Goal: Task Accomplishment & Management: Manage account settings

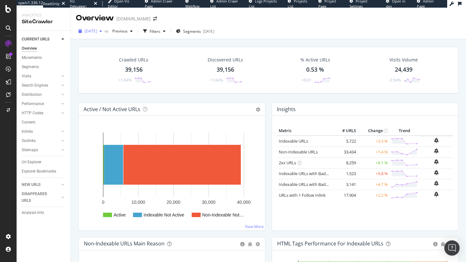
click at [105, 34] on div "2025 Aug. 24th" at bounding box center [90, 31] width 29 height 10
click at [186, 99] on div "Crawled URLs 39,156 +1.64% Discovered URLs 39,156 +1.64% % Active URLs 0.53 % +…" at bounding box center [268, 75] width 386 height 56
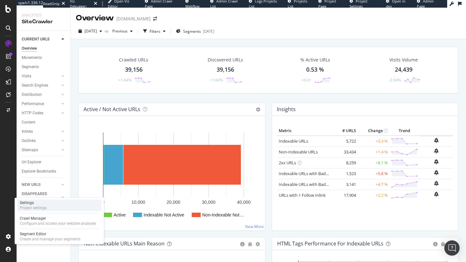
click at [42, 206] on div "Project settings" at bounding box center [33, 208] width 27 height 5
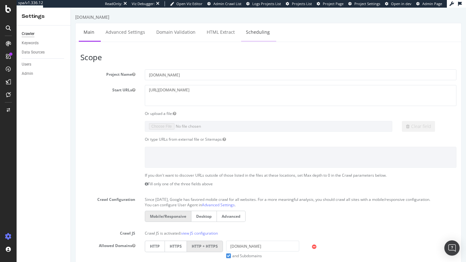
click at [265, 26] on link "Scheduling" at bounding box center [257, 32] width 33 height 18
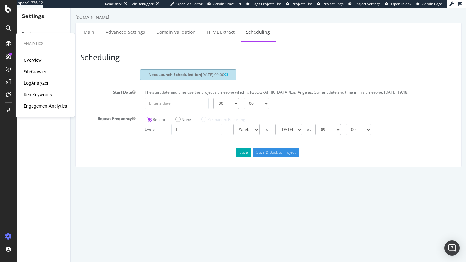
click at [33, 70] on div "SiteCrawler" at bounding box center [35, 72] width 23 height 6
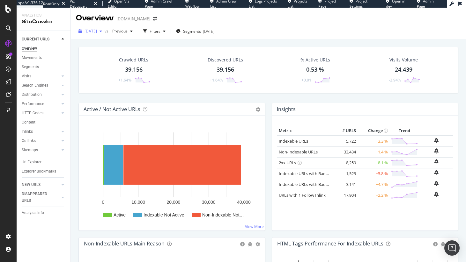
click at [105, 30] on div "button" at bounding box center [101, 31] width 8 height 4
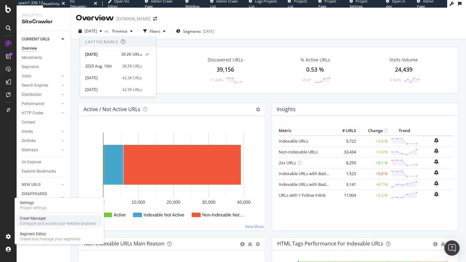
click at [29, 218] on div "Crawl Manager" at bounding box center [58, 218] width 76 height 5
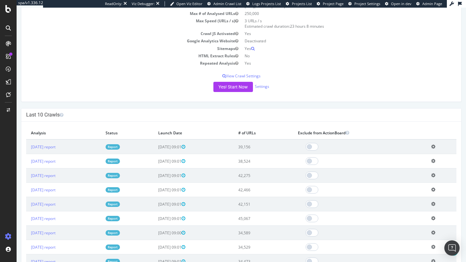
scroll to position [110, 0]
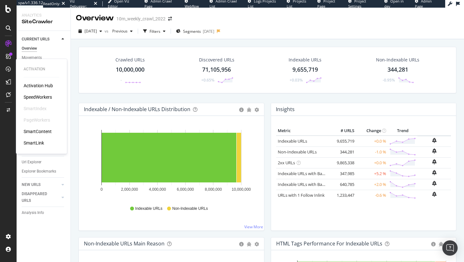
click at [33, 98] on div "SpeedWorkers" at bounding box center [38, 97] width 28 height 6
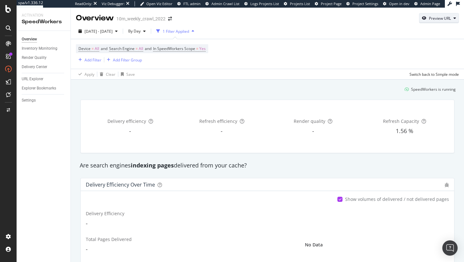
click at [441, 19] on div "Preview URL" at bounding box center [440, 18] width 22 height 5
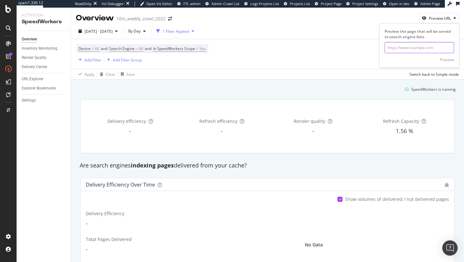
click at [399, 46] on input "url" at bounding box center [420, 47] width 70 height 11
paste input "https://www.realtor.com/mortgage/rates/Maine"
type input "https://www.realtor.com/mortgage/rates/Maine"
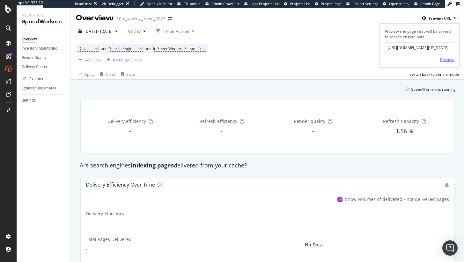
click at [442, 59] on div "Preview" at bounding box center [447, 59] width 14 height 5
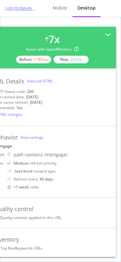
scroll to position [2, 0]
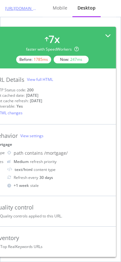
click at [110, 33] on icon at bounding box center [109, 36] width 6 height 6
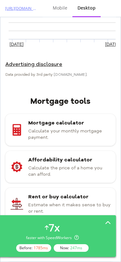
click at [70, 177] on div "Mortgage calculator Calculate your monthly mortgage payment. Affordability calc…" at bounding box center [60, 206] width 111 height 185
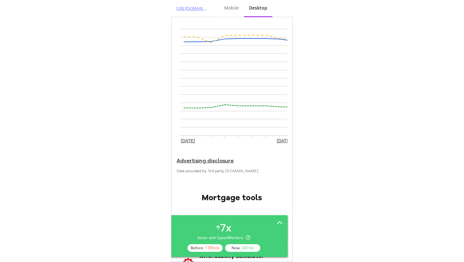
scroll to position [381, 0]
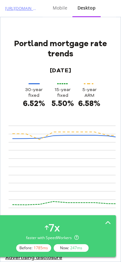
click at [96, 78] on div "5-year ARM" at bounding box center [89, 87] width 25 height 21
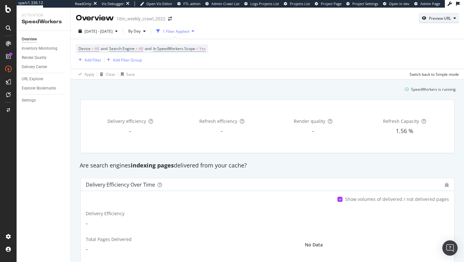
click at [437, 15] on div "Preview URL" at bounding box center [438, 18] width 39 height 9
click at [273, 102] on div "Delivery efficiency - Refresh efficiency - Render quality - Refresh Capacity 1.…" at bounding box center [267, 126] width 373 height 53
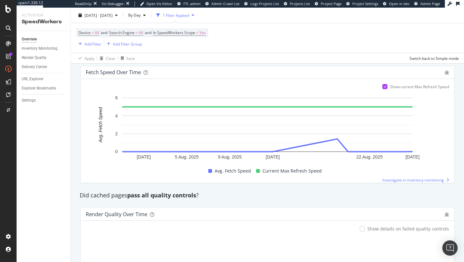
scroll to position [487, 0]
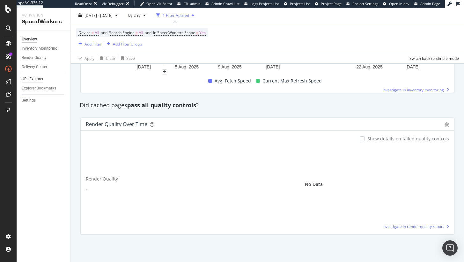
click at [36, 78] on div "URL Explorer" at bounding box center [33, 79] width 22 height 7
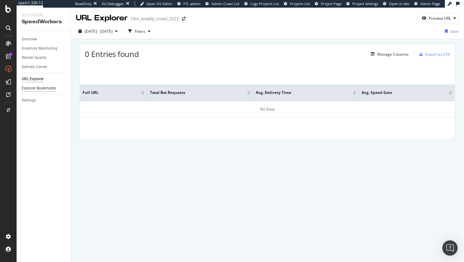
click at [31, 86] on div "Explorer Bookmarks" at bounding box center [39, 88] width 34 height 7
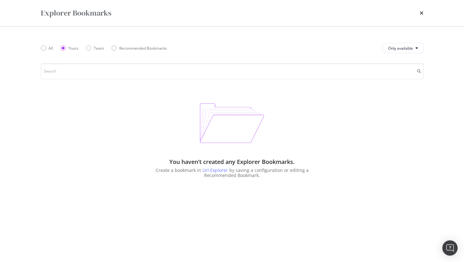
click at [422, 17] on div "times" at bounding box center [422, 13] width 4 height 11
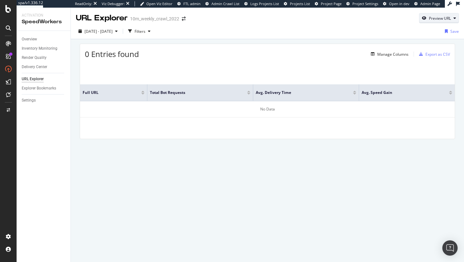
click at [433, 19] on div "Preview URL" at bounding box center [440, 18] width 22 height 5
click at [408, 46] on input "url" at bounding box center [420, 47] width 70 height 11
paste input "[URL][DOMAIN_NAME]"
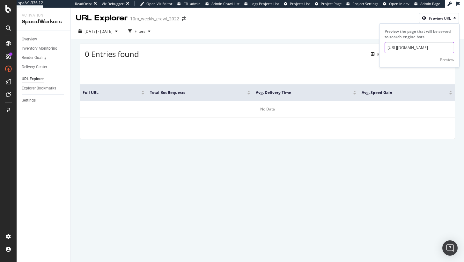
scroll to position [0, 112]
type input "[URL][DOMAIN_NAME]"
click at [449, 63] on div "Preview" at bounding box center [447, 60] width 14 height 10
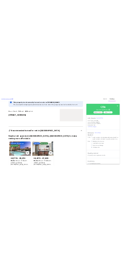
scroll to position [136, 0]
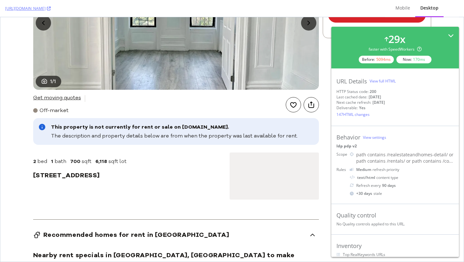
click at [448, 34] on icon at bounding box center [451, 36] width 6 height 6
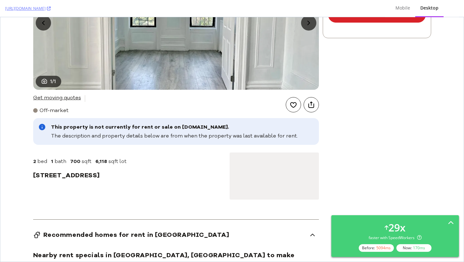
click at [77, 165] on span "700" at bounding box center [75, 161] width 10 height 7
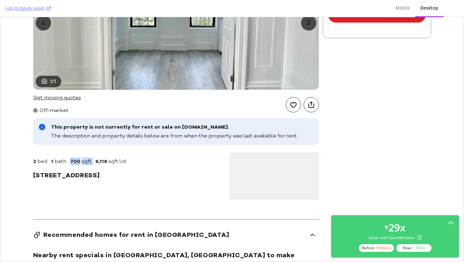
click at [77, 165] on span "700" at bounding box center [75, 161] width 10 height 7
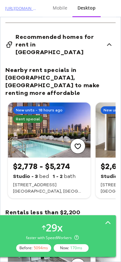
scroll to position [269, 0]
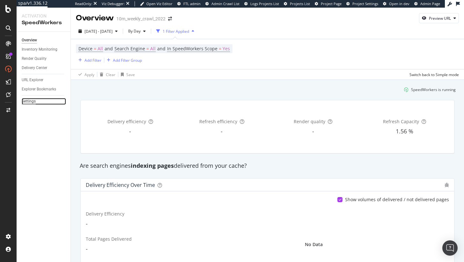
click at [28, 99] on div "Settings" at bounding box center [29, 101] width 14 height 7
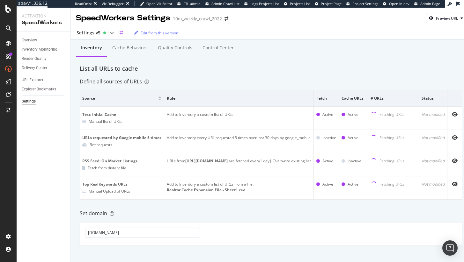
click at [112, 34] on div "Live" at bounding box center [110, 32] width 7 height 5
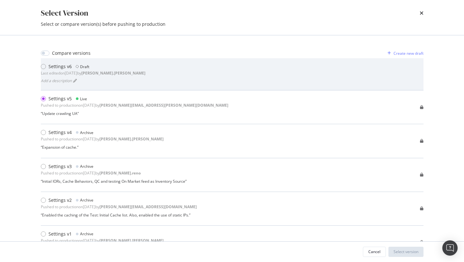
click at [95, 63] on div "Settings v6 Draft Last edited on 2025 Aug 19th by jessica.jordan Add a descript…" at bounding box center [232, 74] width 383 height 32
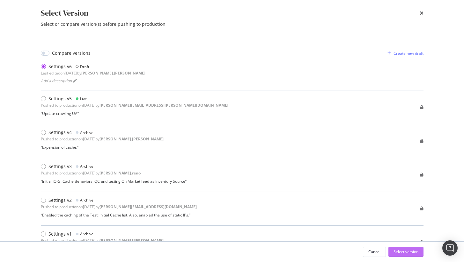
click at [403, 253] on div "Select version" at bounding box center [405, 251] width 25 height 5
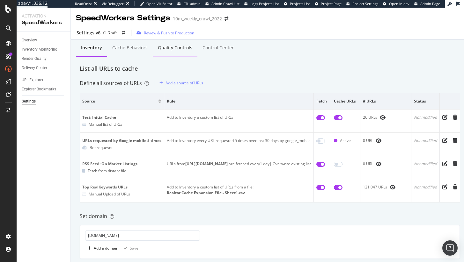
click at [165, 51] on div "Quality Controls" at bounding box center [175, 48] width 34 height 6
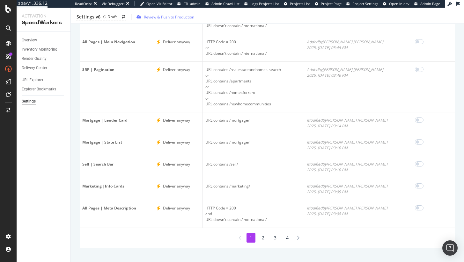
scroll to position [94, 0]
click at [261, 238] on li "2" at bounding box center [263, 237] width 9 height 10
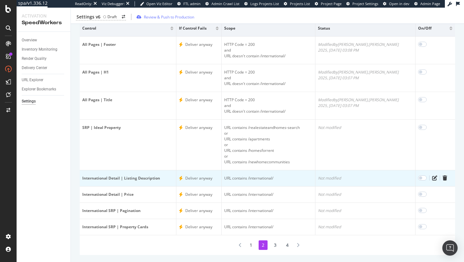
scroll to position [77, 0]
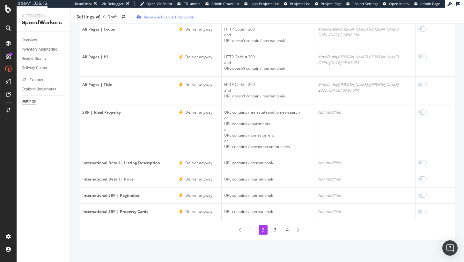
click at [278, 231] on li "3" at bounding box center [275, 230] width 9 height 10
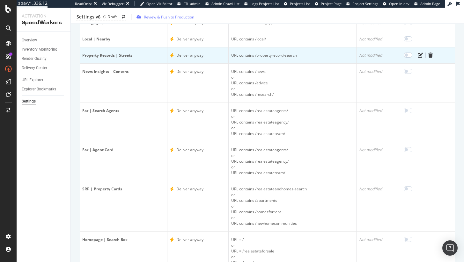
scroll to position [146, 0]
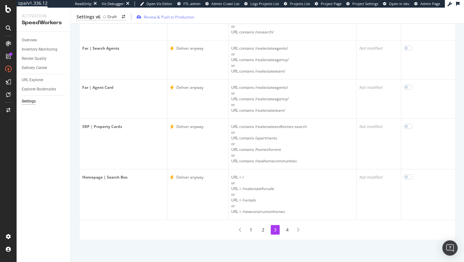
click at [286, 230] on li "4" at bounding box center [287, 230] width 9 height 10
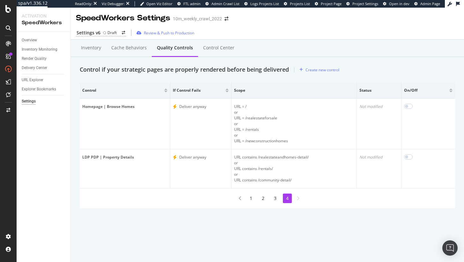
click at [273, 199] on li "3" at bounding box center [275, 199] width 9 height 10
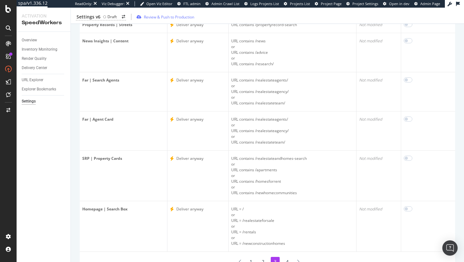
scroll to position [146, 0]
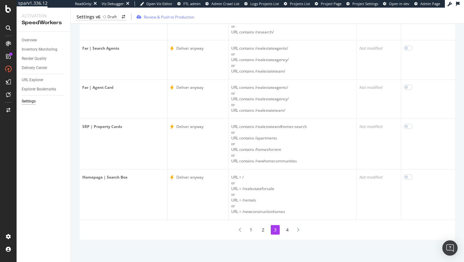
click at [262, 230] on li "2" at bounding box center [263, 230] width 9 height 10
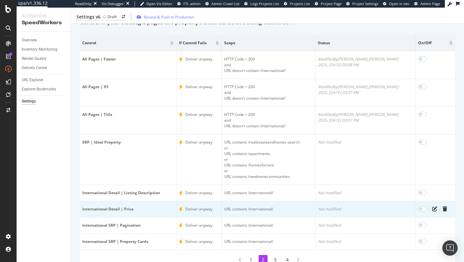
scroll to position [77, 0]
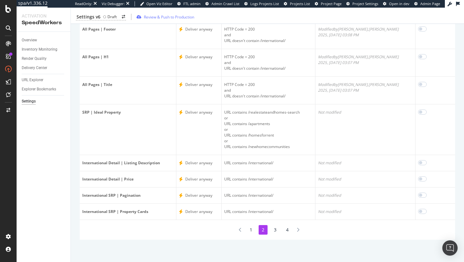
click at [252, 230] on li "1" at bounding box center [250, 230] width 9 height 10
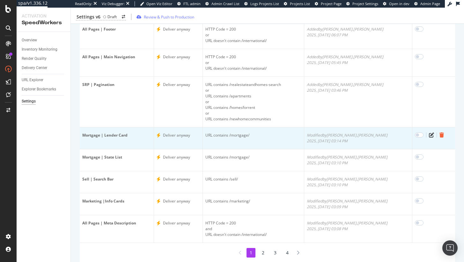
click at [439, 136] on icon "trash" at bounding box center [441, 135] width 4 height 5
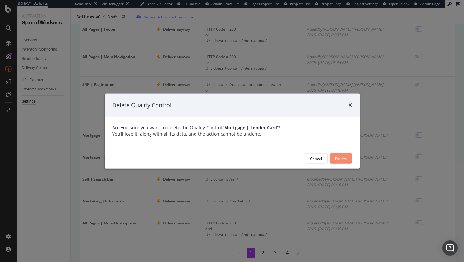
click at [345, 157] on div "Delete" at bounding box center [341, 158] width 12 height 5
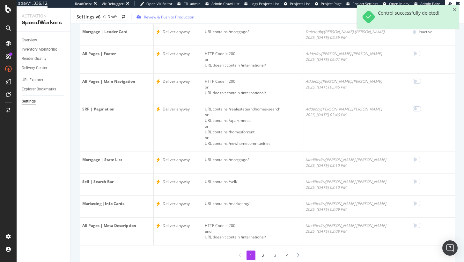
click at [268, 254] on div "1 2 3 4" at bounding box center [267, 256] width 67 height 10
click at [263, 255] on li "2" at bounding box center [263, 256] width 9 height 10
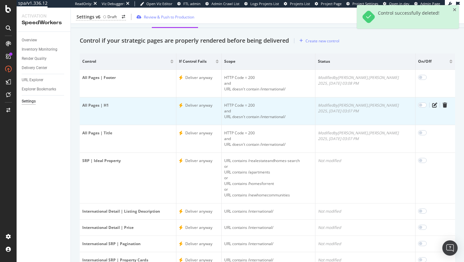
scroll to position [77, 0]
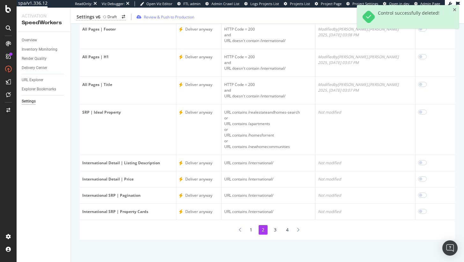
click at [275, 230] on li "3" at bounding box center [275, 230] width 9 height 10
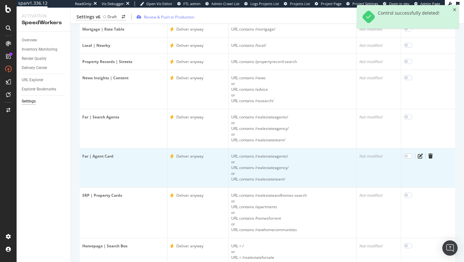
scroll to position [0, 0]
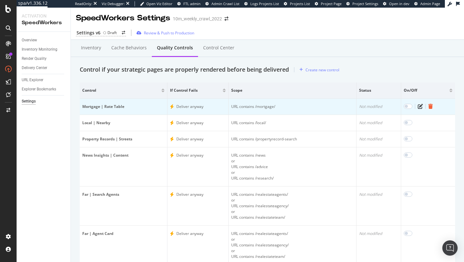
click at [430, 106] on icon "trash" at bounding box center [430, 106] width 4 height 5
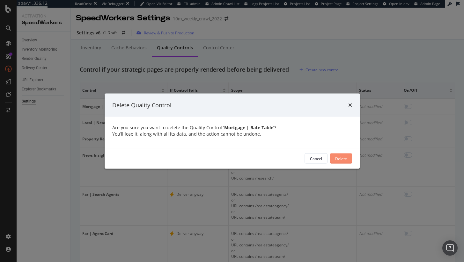
click at [347, 159] on button "Delete" at bounding box center [341, 159] width 22 height 10
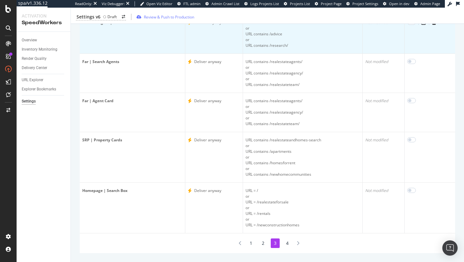
scroll to position [146, 0]
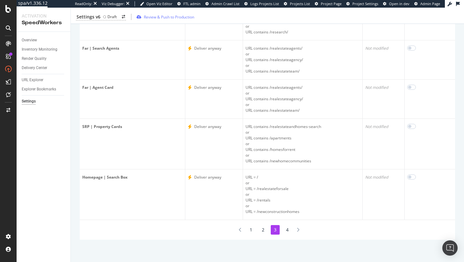
click at [261, 230] on li "2" at bounding box center [263, 230] width 9 height 10
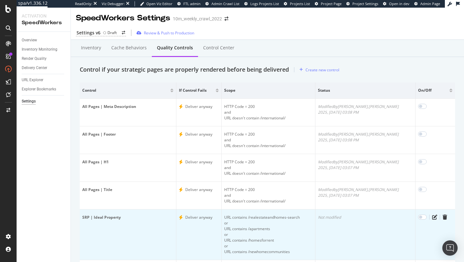
scroll to position [89, 0]
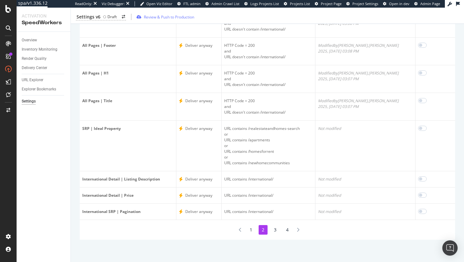
click at [253, 232] on li "1" at bounding box center [250, 230] width 9 height 10
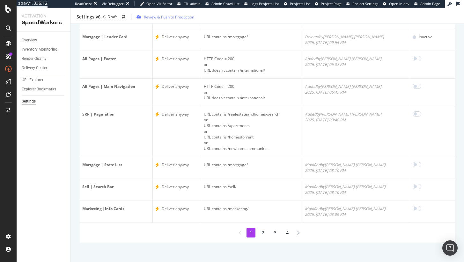
scroll to position [95, 0]
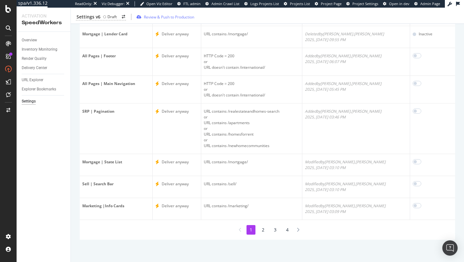
click at [285, 229] on li "4" at bounding box center [287, 230] width 9 height 10
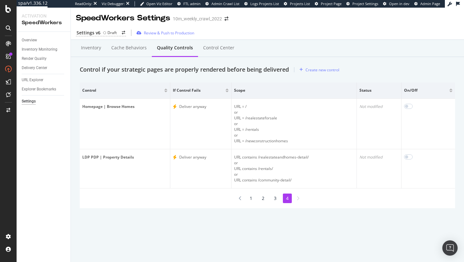
scroll to position [0, 0]
click at [251, 199] on li "1" at bounding box center [250, 199] width 9 height 10
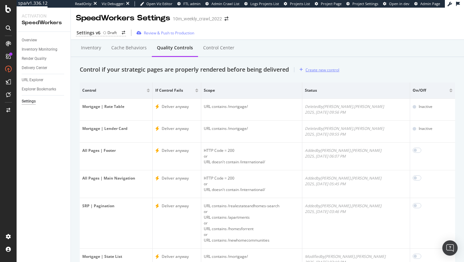
click at [324, 70] on div "Create new control" at bounding box center [322, 69] width 34 height 5
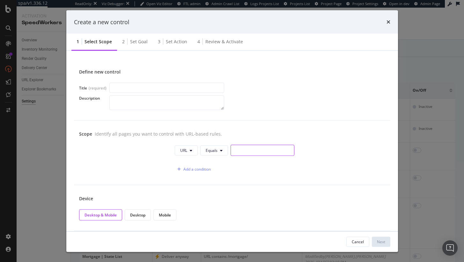
click at [250, 154] on input "modal" at bounding box center [263, 150] width 64 height 11
paste input "/mortgage/"
type input "/mortgage/"
click at [221, 150] on icon "modal" at bounding box center [221, 151] width 3 height 4
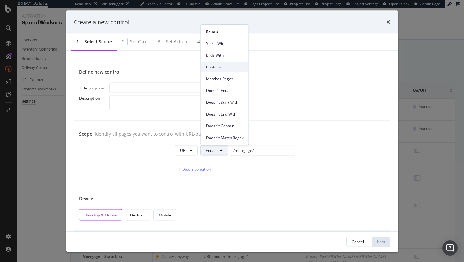
click at [226, 64] on span "Contains" at bounding box center [225, 67] width 38 height 6
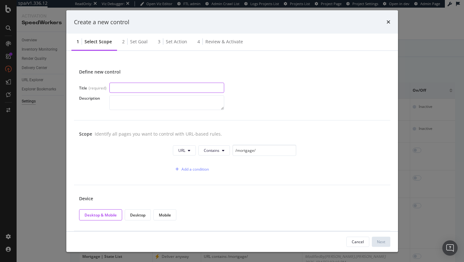
click at [174, 87] on input "modal" at bounding box center [166, 88] width 115 height 10
paste input "Mortgage | Rate Chart"
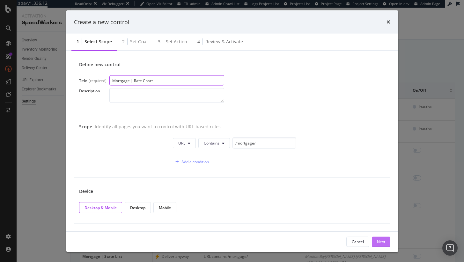
type input "Mortgage | Rate Chart"
click at [380, 242] on div "Next" at bounding box center [381, 241] width 8 height 5
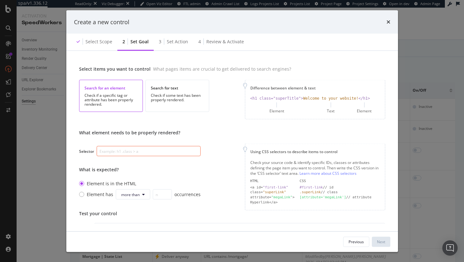
click at [160, 148] on input "modal" at bounding box center [149, 151] width 104 height 10
paste input "[class*="highcharts-root"]"
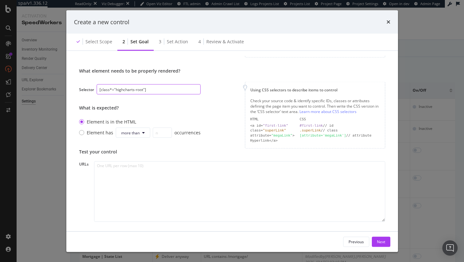
scroll to position [72, 0]
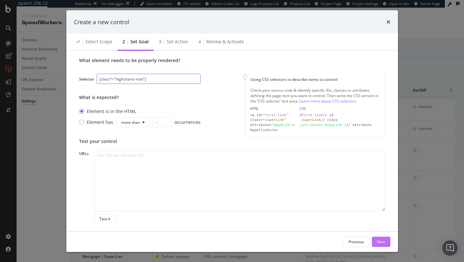
type input "[class*="highcharts-root"]"
click at [375, 241] on button "Next" at bounding box center [381, 242] width 18 height 10
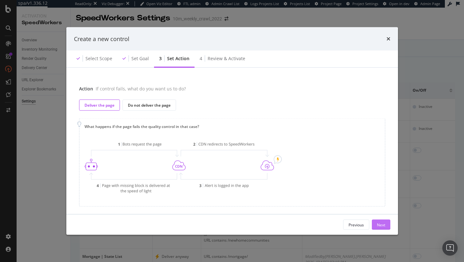
click at [381, 224] on div "Next" at bounding box center [381, 224] width 8 height 5
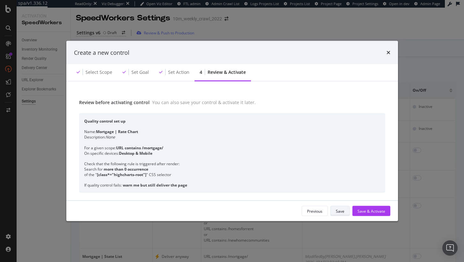
click at [342, 213] on div "Save" at bounding box center [340, 211] width 9 height 5
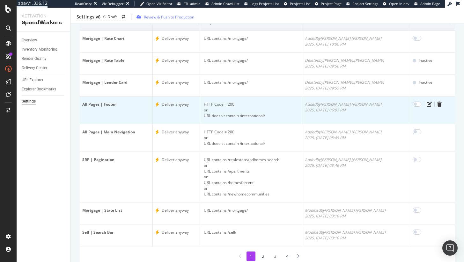
scroll to position [95, 0]
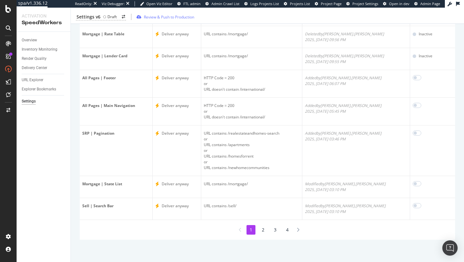
click at [267, 230] on li "2" at bounding box center [263, 230] width 9 height 10
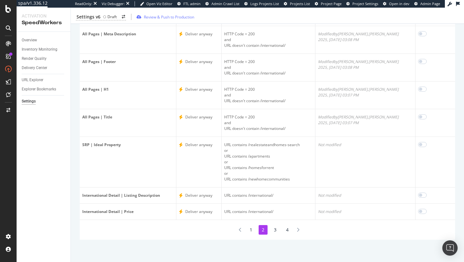
click at [274, 231] on li "3" at bounding box center [275, 230] width 9 height 10
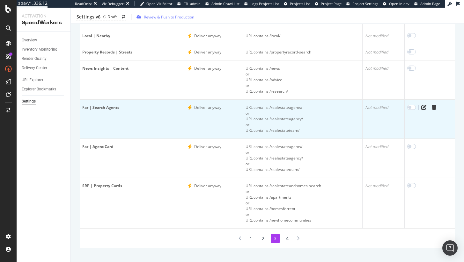
scroll to position [112, 0]
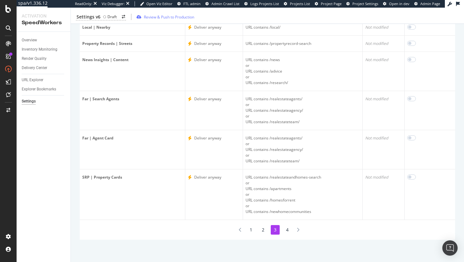
click at [289, 231] on li "4" at bounding box center [287, 230] width 9 height 10
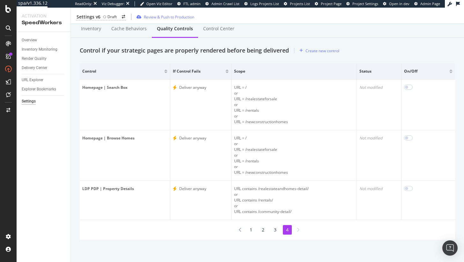
scroll to position [0, 0]
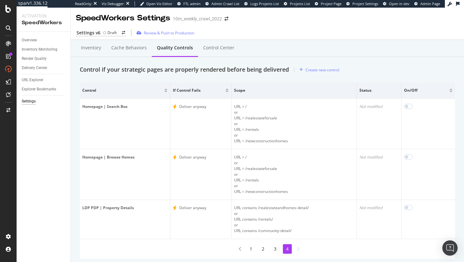
click at [313, 76] on div "Inventory Cache behaviors Quality Controls Control Center Control if your strat…" at bounding box center [267, 161] width 393 height 242
click at [313, 69] on div "Create new control" at bounding box center [322, 69] width 34 height 5
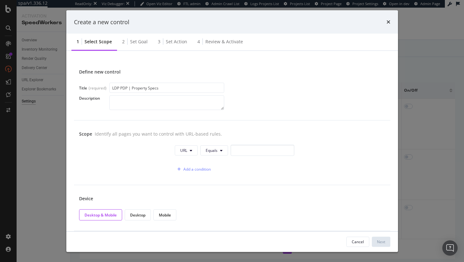
type input "LDP PDP | Property Specs"
click at [247, 150] on input "modal" at bounding box center [263, 150] width 64 height 11
paste input "/realestateandhomes-detail/"
type input "/realestateandhomes-detail/"
click at [215, 150] on span "Equals" at bounding box center [212, 150] width 12 height 5
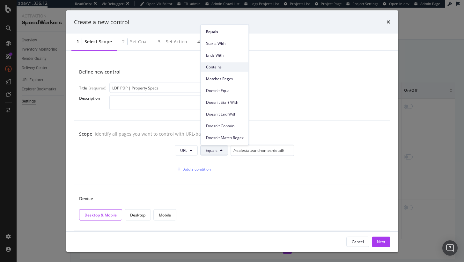
click at [220, 70] on div "Contains" at bounding box center [225, 66] width 48 height 9
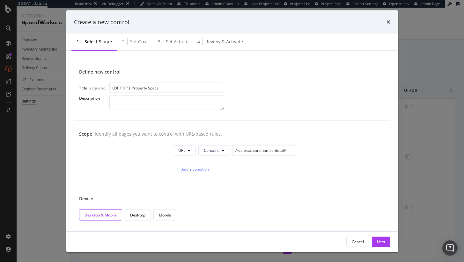
click at [204, 166] on div "Add a condition" at bounding box center [191, 170] width 36 height 10
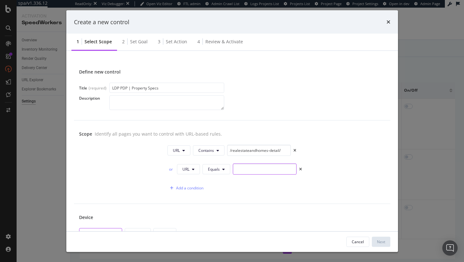
click at [240, 165] on input "modal" at bounding box center [265, 169] width 64 height 11
paste input "/rentals"
type input "/rentals"
click at [223, 166] on button "Equals" at bounding box center [216, 169] width 28 height 10
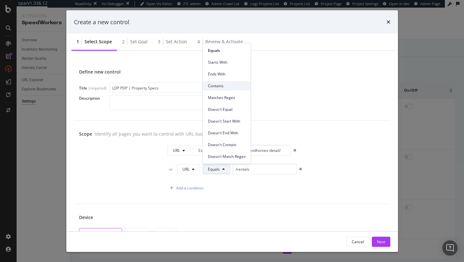
click at [234, 88] on span "Contains" at bounding box center [227, 86] width 38 height 6
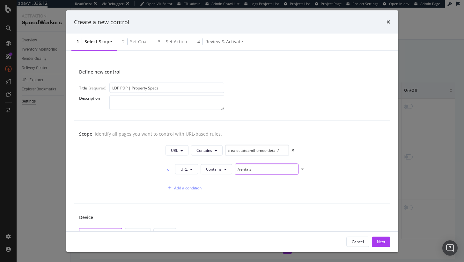
click at [260, 169] on input "/rentals" at bounding box center [267, 169] width 64 height 11
type input "/rentals/"
click at [197, 186] on div "Add a condition" at bounding box center [187, 188] width 27 height 5
click at [218, 188] on button "Equals" at bounding box center [215, 188] width 28 height 10
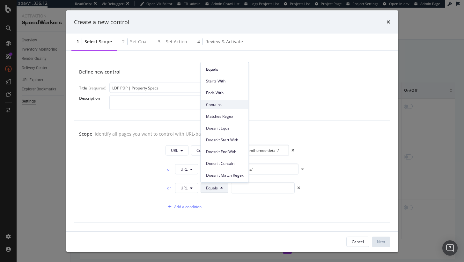
click at [223, 108] on div "Contains" at bounding box center [225, 104] width 48 height 9
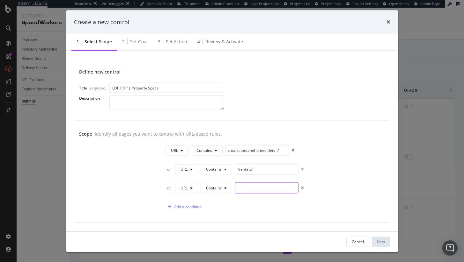
click at [264, 188] on input "modal" at bounding box center [267, 188] width 64 height 11
paste input "/community-detail/"
type input "/community-detail/"
click at [350, 206] on div "Add a condition" at bounding box center [275, 207] width 220 height 11
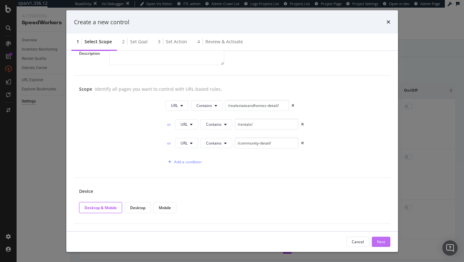
click at [381, 241] on div "Next" at bounding box center [381, 241] width 8 height 5
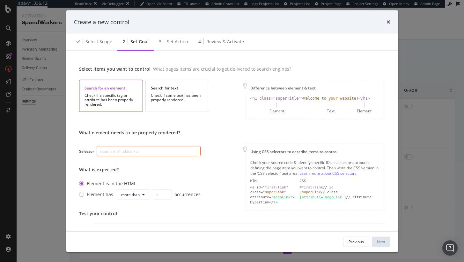
click at [157, 153] on input "modal" at bounding box center [149, 151] width 104 height 10
paste input "[class*="PropertyMetastyles"]"
type input "[class*="PropertyMetastyles"]"
click at [380, 242] on div "Next" at bounding box center [381, 241] width 8 height 5
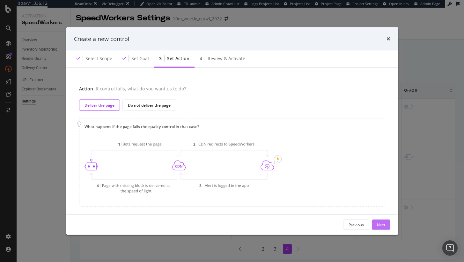
scroll to position [0, 0]
click at [380, 224] on div "Next" at bounding box center [381, 224] width 8 height 5
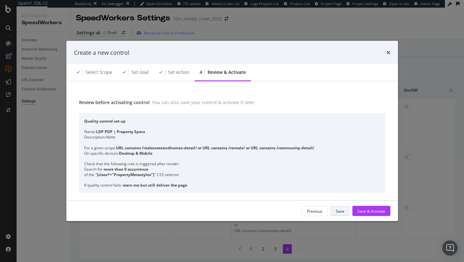
click at [340, 210] on div "Save" at bounding box center [340, 211] width 9 height 5
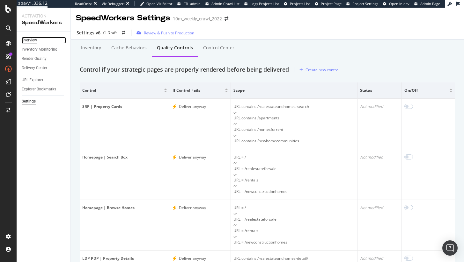
click at [30, 40] on div "Overview" at bounding box center [29, 40] width 15 height 7
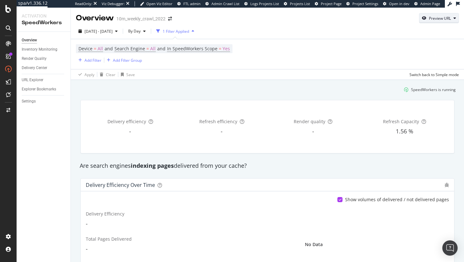
click at [440, 13] on button "Preview URL" at bounding box center [439, 18] width 40 height 10
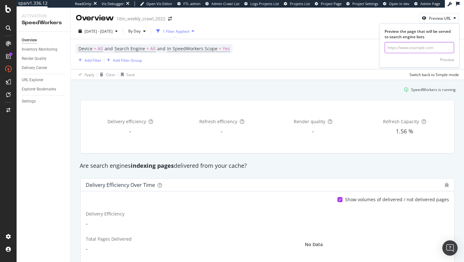
click at [395, 51] on input "url" at bounding box center [420, 47] width 70 height 11
type input "/news"
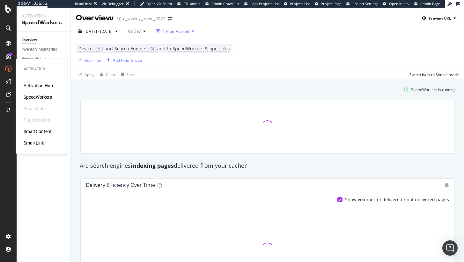
click at [34, 101] on div "Activation Hub SpeedWorkers SmartIndex PageWorkers SmartContent SmartLink" at bounding box center [42, 115] width 36 height 64
click at [34, 90] on div "Activation Hub SpeedWorkers SmartIndex PageWorkers SmartContent SmartLink" at bounding box center [42, 115] width 36 height 64
click at [34, 97] on div "SpeedWorkers" at bounding box center [38, 97] width 28 height 6
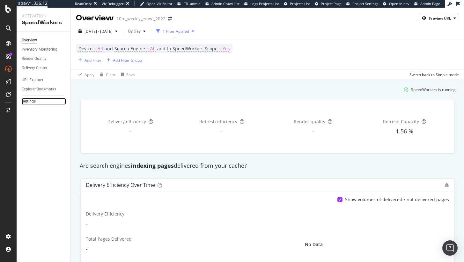
click at [33, 102] on div "Settings" at bounding box center [29, 101] width 14 height 7
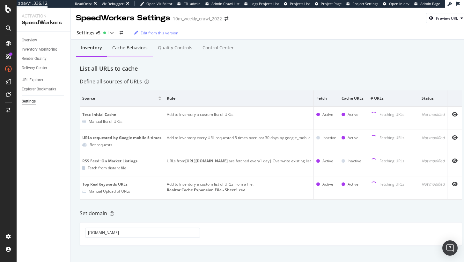
click at [144, 53] on div "Cache behaviors" at bounding box center [130, 49] width 46 height 18
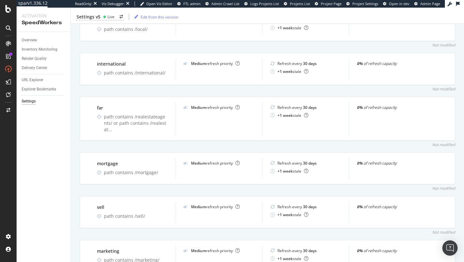
scroll to position [618, 0]
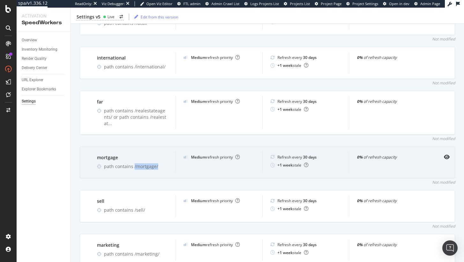
drag, startPoint x: 158, startPoint y: 140, endPoint x: 133, endPoint y: 139, distance: 24.9
click at [133, 152] on div "mortgage path contains /mortgage/" at bounding box center [132, 162] width 86 height 21
copy div "/mortgage/"
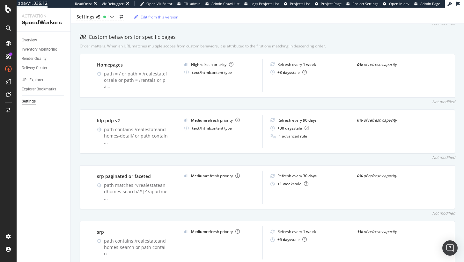
scroll to position [162, 0]
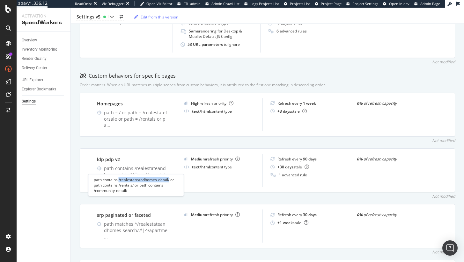
copy div "/realestateandhomes-detail/"
drag, startPoint x: 169, startPoint y: 179, endPoint x: 119, endPoint y: 178, distance: 50.4
click at [119, 178] on div "path contains /realestateandhomes-detail/ or path contains /rentals/ or path co…" at bounding box center [136, 185] width 96 height 22
drag, startPoint x: 133, startPoint y: 185, endPoint x: 118, endPoint y: 184, distance: 15.3
click at [118, 184] on div "path contains /realestateandhomes-detail/ or path contains /rentals/ or path co…" at bounding box center [136, 185] width 96 height 22
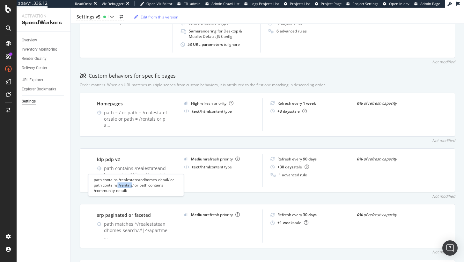
copy div "/rentals"
drag, startPoint x: 131, startPoint y: 191, endPoint x: 92, endPoint y: 191, distance: 38.6
click at [92, 191] on div "path contains /realestateandhomes-detail/ or path contains /rentals/ or path co…" at bounding box center [136, 185] width 96 height 22
copy div "/community-detail/"
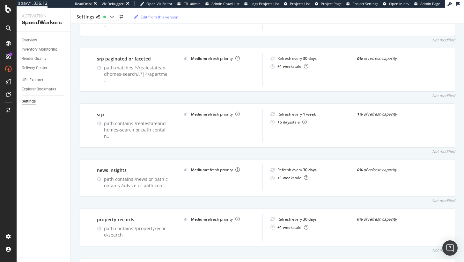
scroll to position [0, 0]
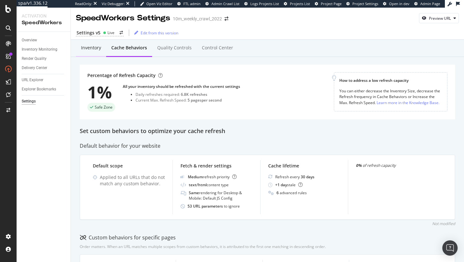
click at [90, 44] on div "Inventory" at bounding box center [91, 49] width 30 height 18
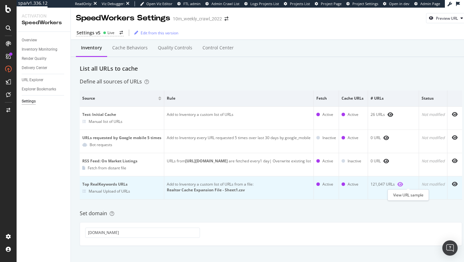
click at [403, 182] on icon "eye" at bounding box center [400, 184] width 6 height 5
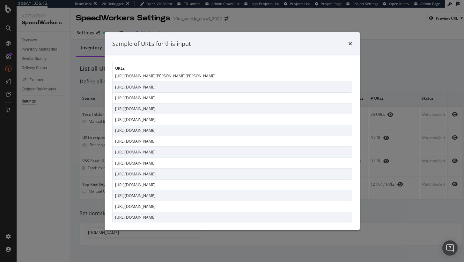
scroll to position [174, 0]
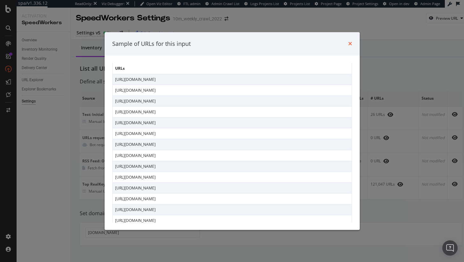
click at [349, 42] on icon "times" at bounding box center [350, 43] width 4 height 5
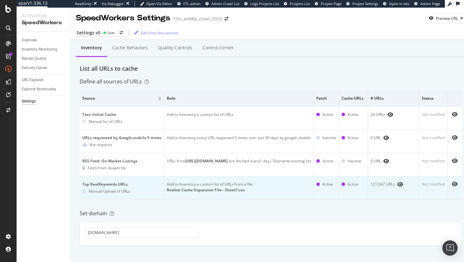
click at [117, 192] on div "Manual Upload of URLs" at bounding box center [109, 191] width 41 height 5
click at [195, 190] on div "Realtor Cache Expansion File - Sheet1.csv" at bounding box center [239, 190] width 144 height 6
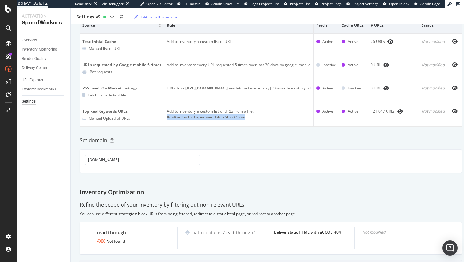
scroll to position [72, 0]
click at [124, 165] on input "realtor.com" at bounding box center [142, 161] width 115 height 10
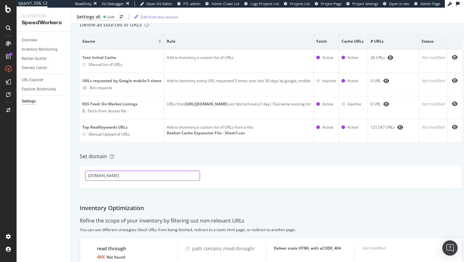
scroll to position [0, 17]
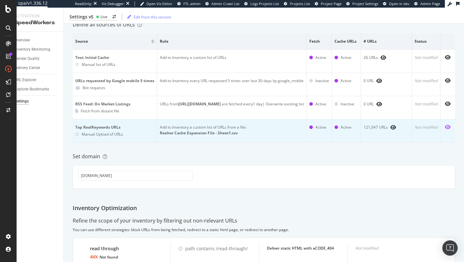
click at [448, 126] on icon "eye" at bounding box center [448, 127] width 6 height 5
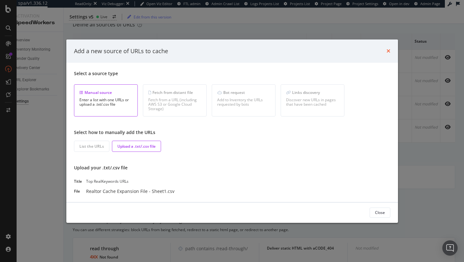
click at [387, 48] on icon "times" at bounding box center [388, 50] width 4 height 5
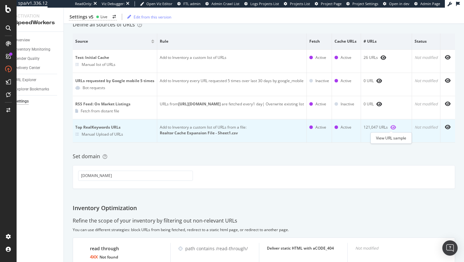
click at [391, 127] on icon "eye" at bounding box center [393, 127] width 6 height 5
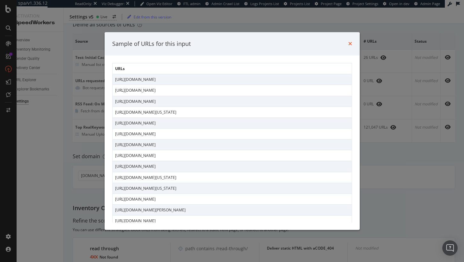
click at [349, 44] on icon "times" at bounding box center [350, 43] width 4 height 5
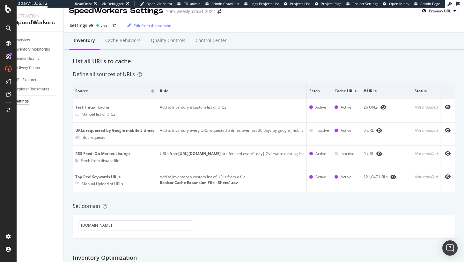
scroll to position [0, 0]
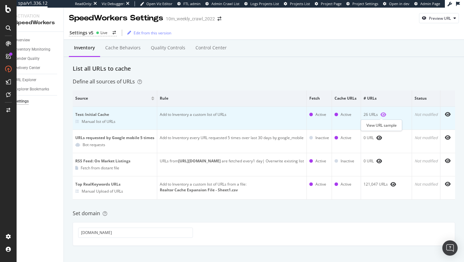
click at [383, 114] on icon "eye" at bounding box center [383, 114] width 6 height 5
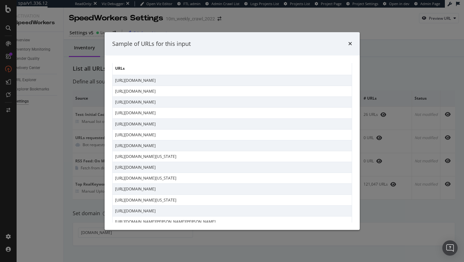
scroll to position [135, 0]
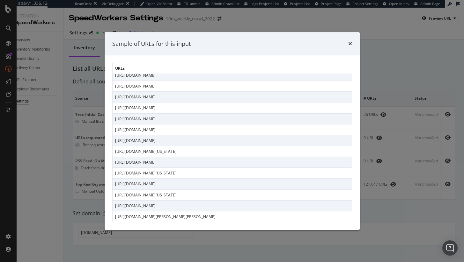
click at [200, 216] on td "https://www.realtor.com/news/celebrity-real-estate/dylan-dreyer-husband-brian-f…" at bounding box center [231, 217] width 239 height 11
copy td "https://www.realtor.com/news/celebrity-real-estate/dylan-dreyer-husband-brian-f…"
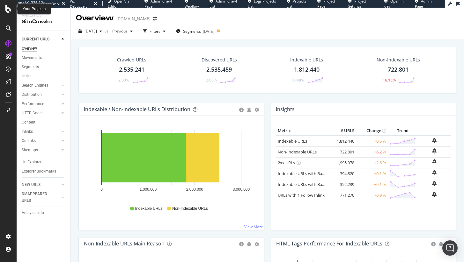
click at [8, 7] on icon at bounding box center [8, 9] width 6 height 8
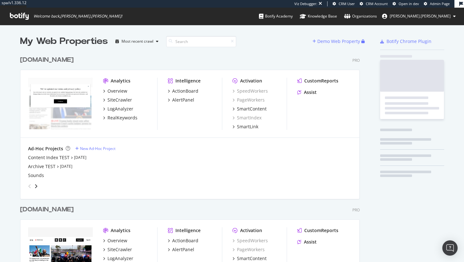
scroll to position [288, 345]
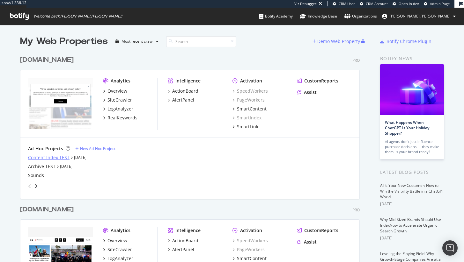
click at [48, 157] on div "Content Index TEST" at bounding box center [48, 158] width 41 height 6
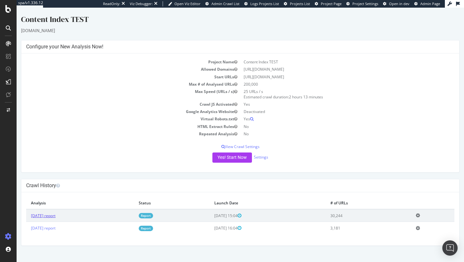
click at [55, 215] on link "[DATE] report" at bounding box center [43, 215] width 25 height 5
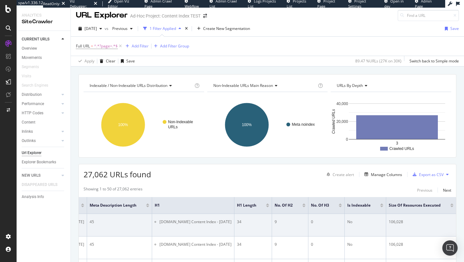
scroll to position [0, 571]
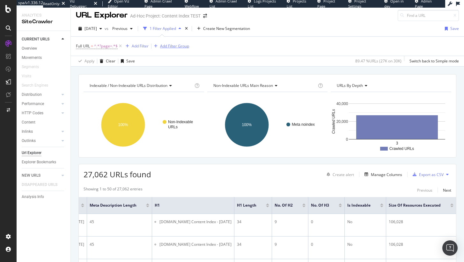
click at [166, 46] on div "Add Filter Group" at bounding box center [174, 45] width 29 height 5
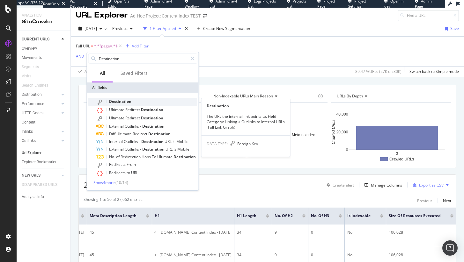
type input "Destination"
click at [109, 101] on span "Destination" at bounding box center [120, 101] width 22 height 5
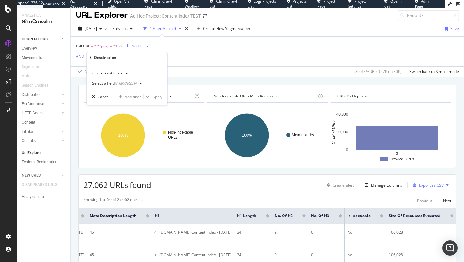
click at [113, 73] on span "On Current Crawl" at bounding box center [107, 72] width 31 height 5
drag, startPoint x: 139, startPoint y: 67, endPoint x: 135, endPoint y: 72, distance: 6.8
click at [139, 67] on div "On Current Crawl On Current Crawl On Compared Crawl Select a field (mandatory) …" at bounding box center [127, 84] width 80 height 42
click at [128, 84] on div "(mandatory)" at bounding box center [126, 83] width 22 height 5
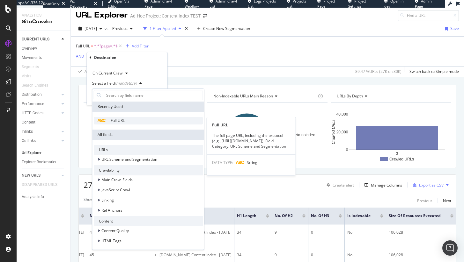
click at [117, 123] on span "Full URL" at bounding box center [118, 120] width 14 height 5
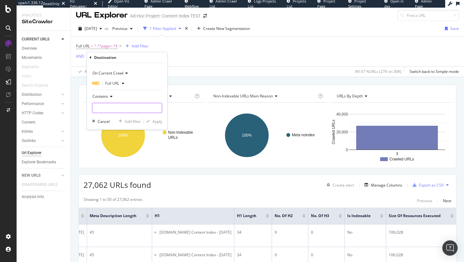
click at [118, 107] on input "text" at bounding box center [127, 108] width 70 height 10
type input "/"
type input "["
type input "page="
click at [151, 121] on div "button" at bounding box center [148, 122] width 9 height 4
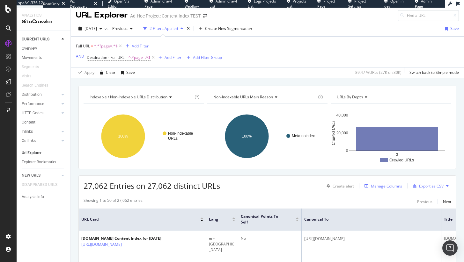
click at [381, 186] on div "Manage Columns" at bounding box center [386, 186] width 31 height 5
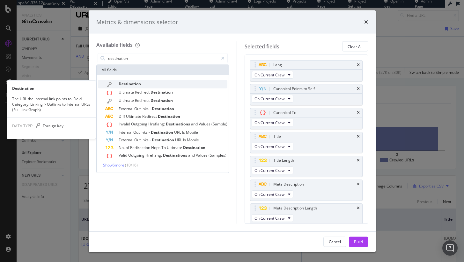
type input "destination"
click at [195, 86] on div "Destination" at bounding box center [167, 84] width 122 height 8
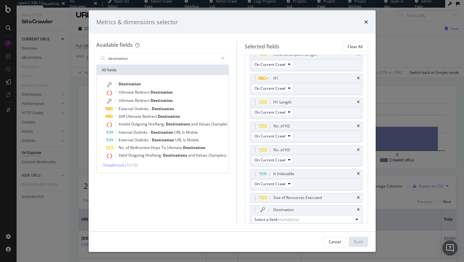
scroll to position [155, 0]
click at [272, 217] on div "Select a field (mandatory)" at bounding box center [303, 218] width 99 height 5
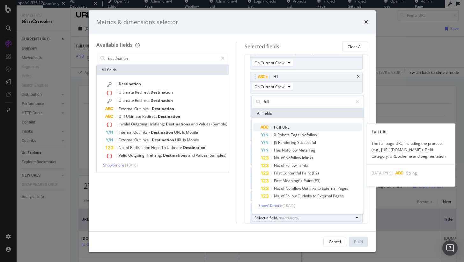
type input "full"
click at [295, 127] on span "Full URL" at bounding box center [311, 127] width 101 height 8
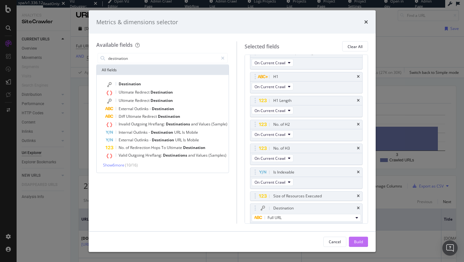
click at [360, 243] on div "Build" at bounding box center [358, 241] width 9 height 5
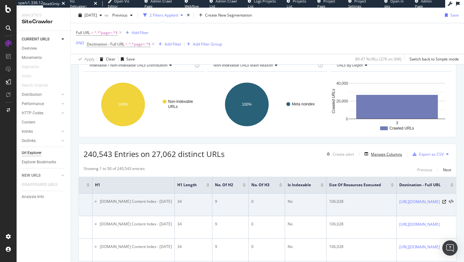
scroll to position [0, 713]
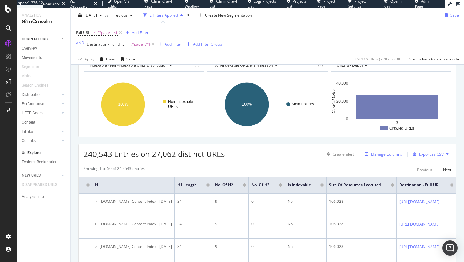
click at [389, 154] on div "Manage Columns" at bounding box center [386, 154] width 31 height 5
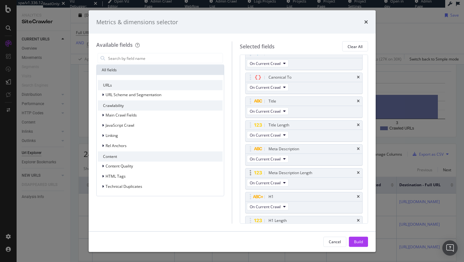
scroll to position [188, 0]
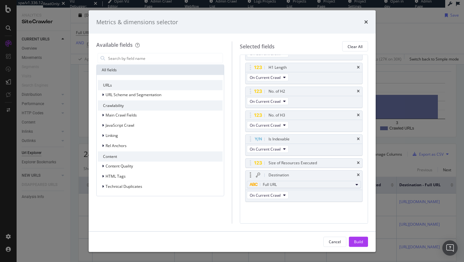
click at [282, 184] on div "Full URL" at bounding box center [301, 185] width 103 height 8
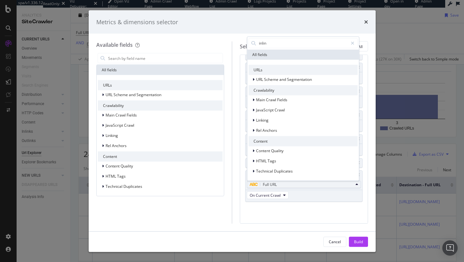
type input "inlink"
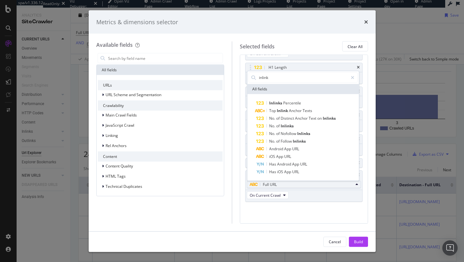
click at [307, 224] on div "Available fields All fields URLs URL Scheme and Segmentation Crawlability Main …" at bounding box center [232, 133] width 287 height 198
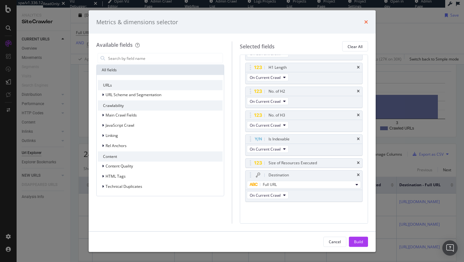
click at [366, 22] on icon "times" at bounding box center [366, 21] width 4 height 5
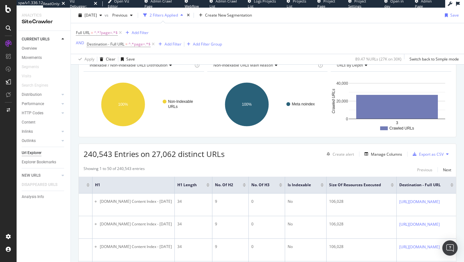
click at [114, 48] on span "Destination - Full URL = ^.*page=.*$" at bounding box center [121, 44] width 69 height 9
click at [114, 44] on span "Destination - Full URL" at bounding box center [106, 43] width 38 height 5
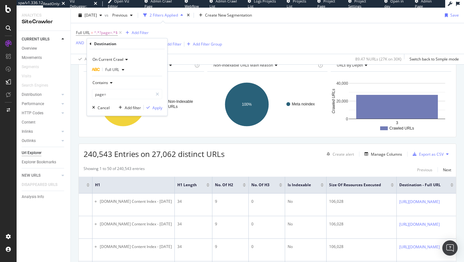
click at [110, 67] on span "Full URL" at bounding box center [112, 69] width 14 height 5
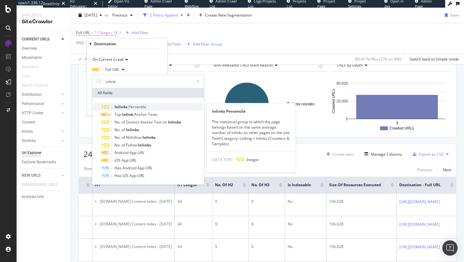
type input "inlink"
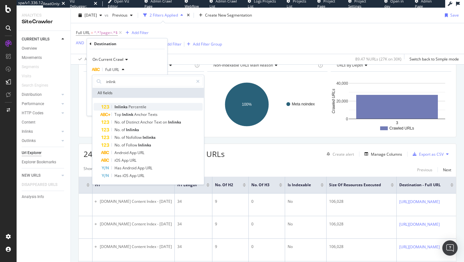
click at [147, 108] on div "Inlinks Percentile" at bounding box center [151, 107] width 101 height 8
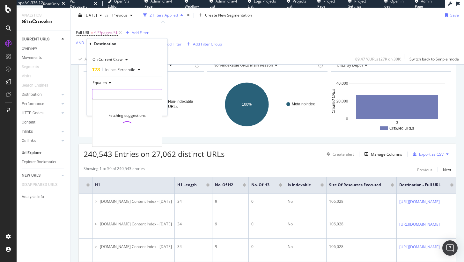
click at [110, 93] on input "number" at bounding box center [127, 94] width 70 height 10
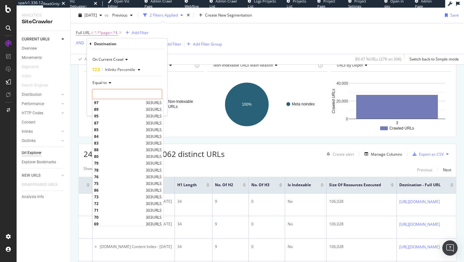
click at [107, 83] on icon at bounding box center [109, 83] width 4 height 4
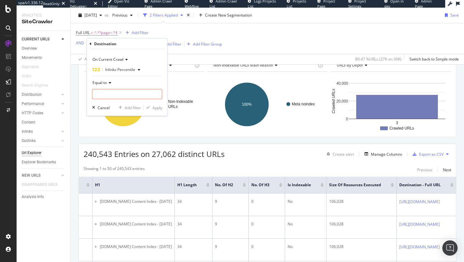
click at [123, 65] on div "Inlinks Percentile" at bounding box center [117, 70] width 51 height 10
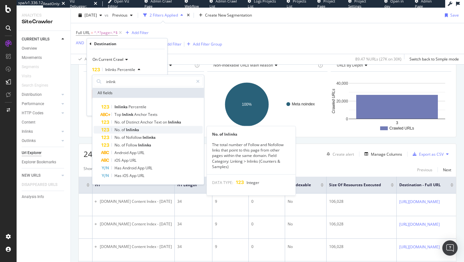
click at [131, 129] on span "Inlinks" at bounding box center [132, 129] width 13 height 5
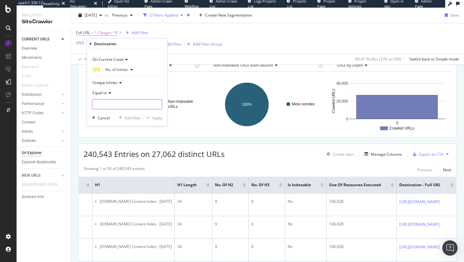
click at [117, 105] on input "number" at bounding box center [127, 104] width 70 height 10
click at [112, 93] on div "Equal to" at bounding box center [127, 93] width 70 height 10
click at [127, 70] on span "No. of Inlinks" at bounding box center [116, 69] width 23 height 5
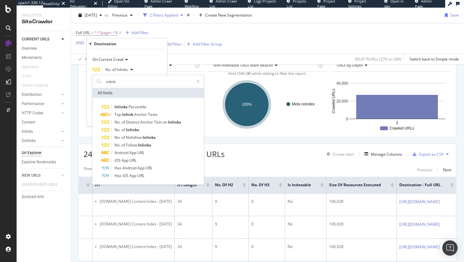
click at [257, 168] on div "Showing 1 to 50 of 240,543 entries Previous Next" at bounding box center [267, 170] width 377 height 8
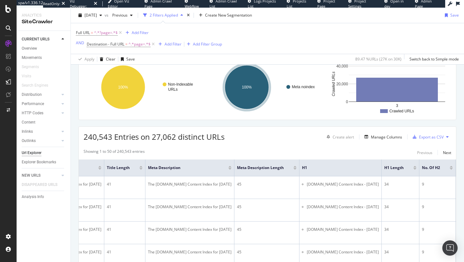
scroll to position [0, 403]
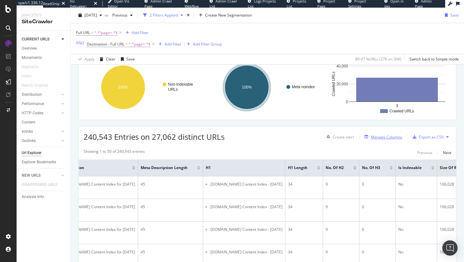
click at [386, 140] on div "Manage Columns" at bounding box center [386, 137] width 31 height 5
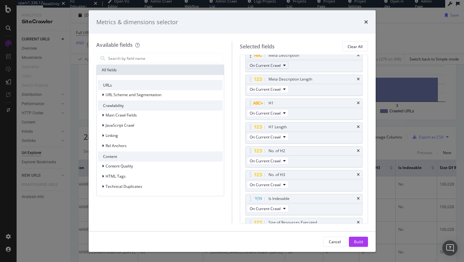
scroll to position [188, 0]
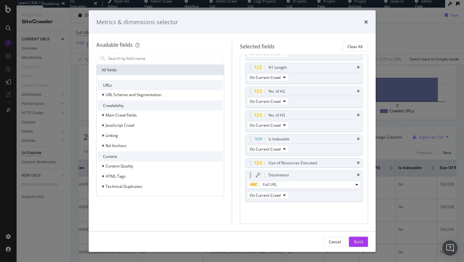
click at [356, 177] on div "Destination" at bounding box center [304, 175] width 117 height 9
click at [359, 176] on icon "times" at bounding box center [358, 176] width 3 height 4
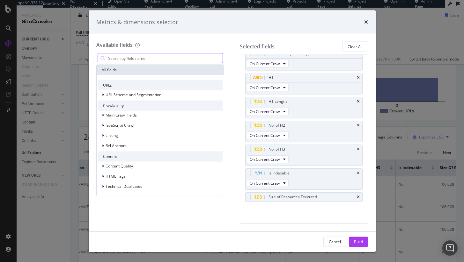
click at [140, 62] on input "modal" at bounding box center [164, 59] width 115 height 10
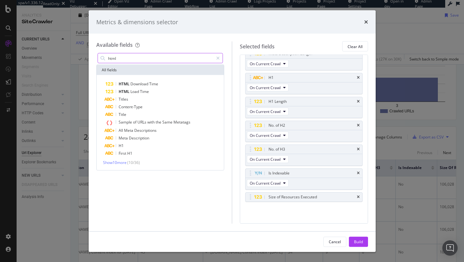
type input "html"
click at [116, 166] on div "HTML Download Time HTML Load Time Titles Content-Type Title Sample of URLs with…" at bounding box center [161, 122] width 128 height 95
click at [116, 163] on span "Show 10 more" at bounding box center [115, 162] width 24 height 5
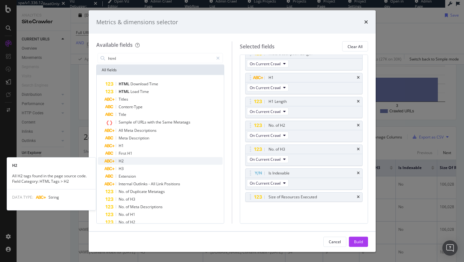
scroll to position [23, 0]
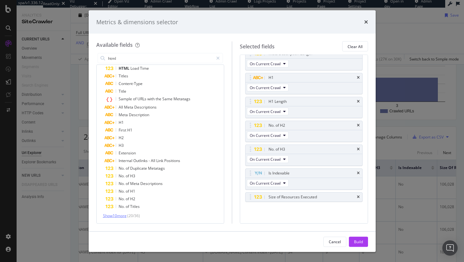
click at [122, 217] on span "Show 10 more" at bounding box center [115, 215] width 24 height 5
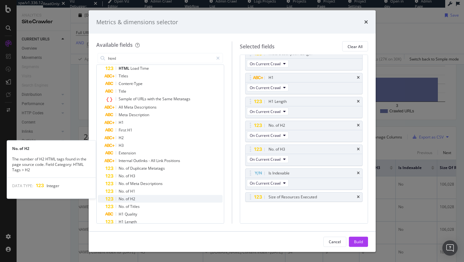
scroll to position [100, 0]
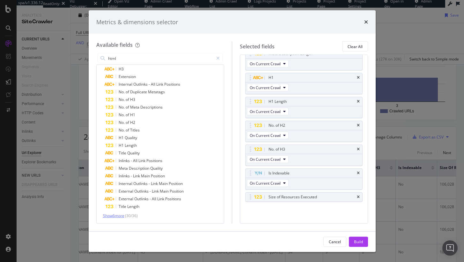
click at [121, 216] on span "Show 6 more" at bounding box center [113, 215] width 21 height 5
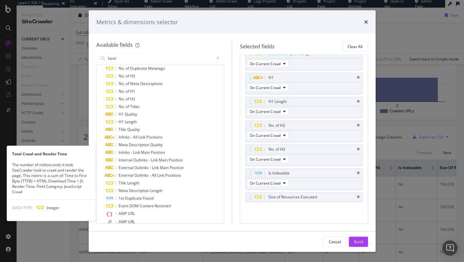
scroll to position [139, 0]
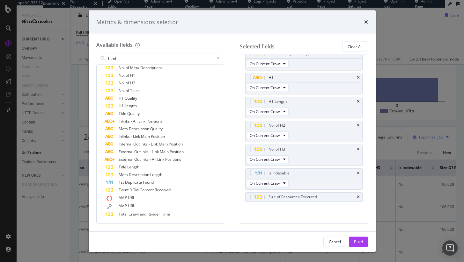
click at [366, 18] on div "times" at bounding box center [366, 22] width 4 height 8
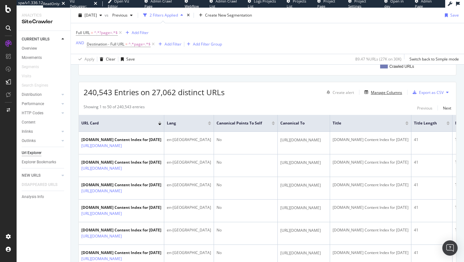
scroll to position [0, 0]
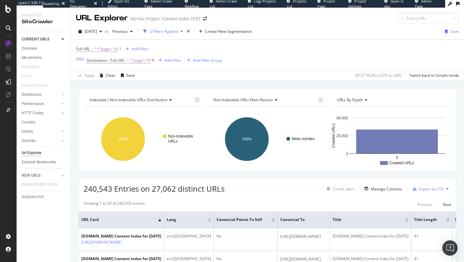
click at [153, 61] on icon at bounding box center [153, 60] width 5 height 6
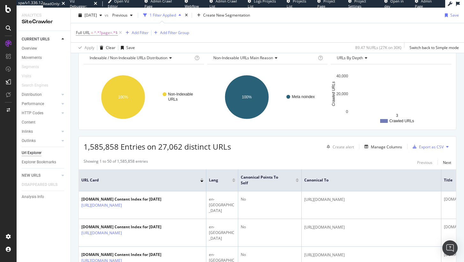
scroll to position [0, 0]
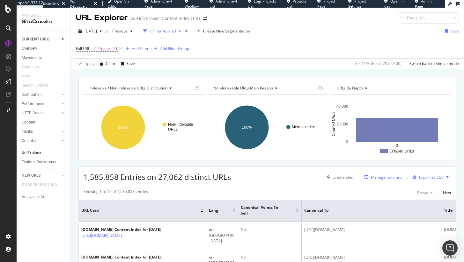
click at [389, 174] on div "Manage Columns" at bounding box center [382, 177] width 40 height 7
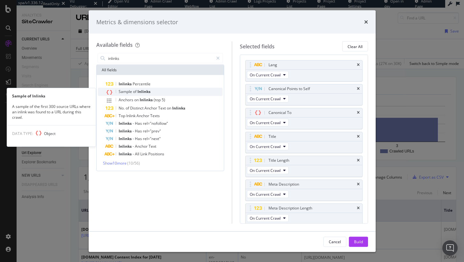
type input "inlinks"
click at [183, 95] on div "Sample of Inlinks" at bounding box center [164, 92] width 117 height 8
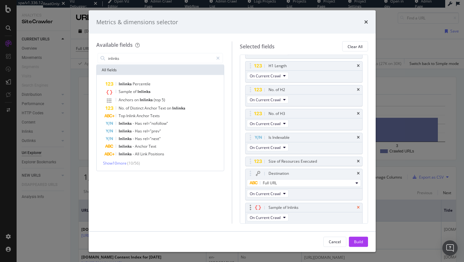
scroll to position [191, 0]
click at [359, 238] on div "Build" at bounding box center [358, 242] width 9 height 10
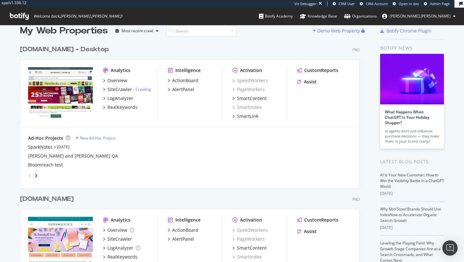
scroll to position [5, 0]
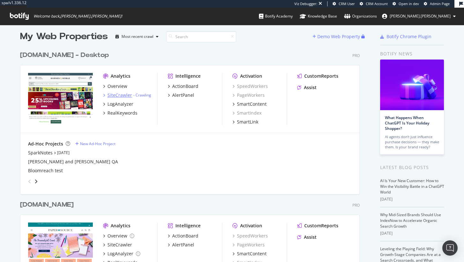
click at [123, 97] on div "SiteCrawler" at bounding box center [119, 95] width 25 height 6
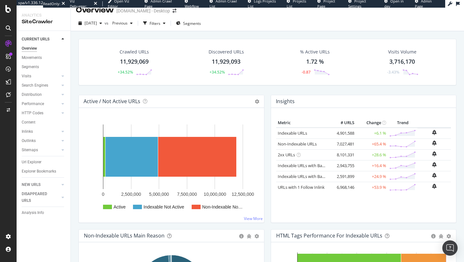
scroll to position [4, 0]
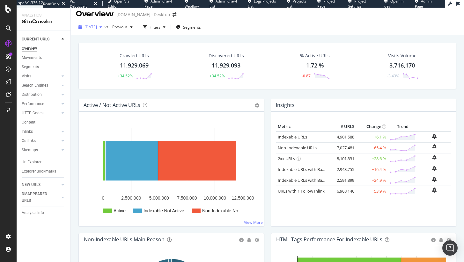
click at [97, 28] on span "[DATE]" at bounding box center [90, 26] width 12 height 5
click at [192, 51] on div "Discovered URLs 11,929,093 +34.52%" at bounding box center [226, 65] width 92 height 33
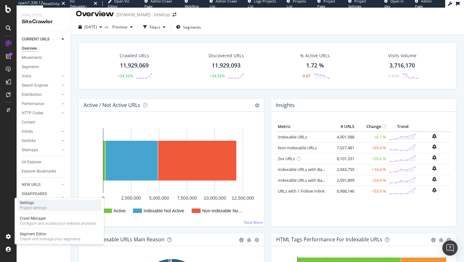
click at [45, 209] on div "Project settings" at bounding box center [33, 208] width 27 height 5
